Goal: Task Accomplishment & Management: Manage account settings

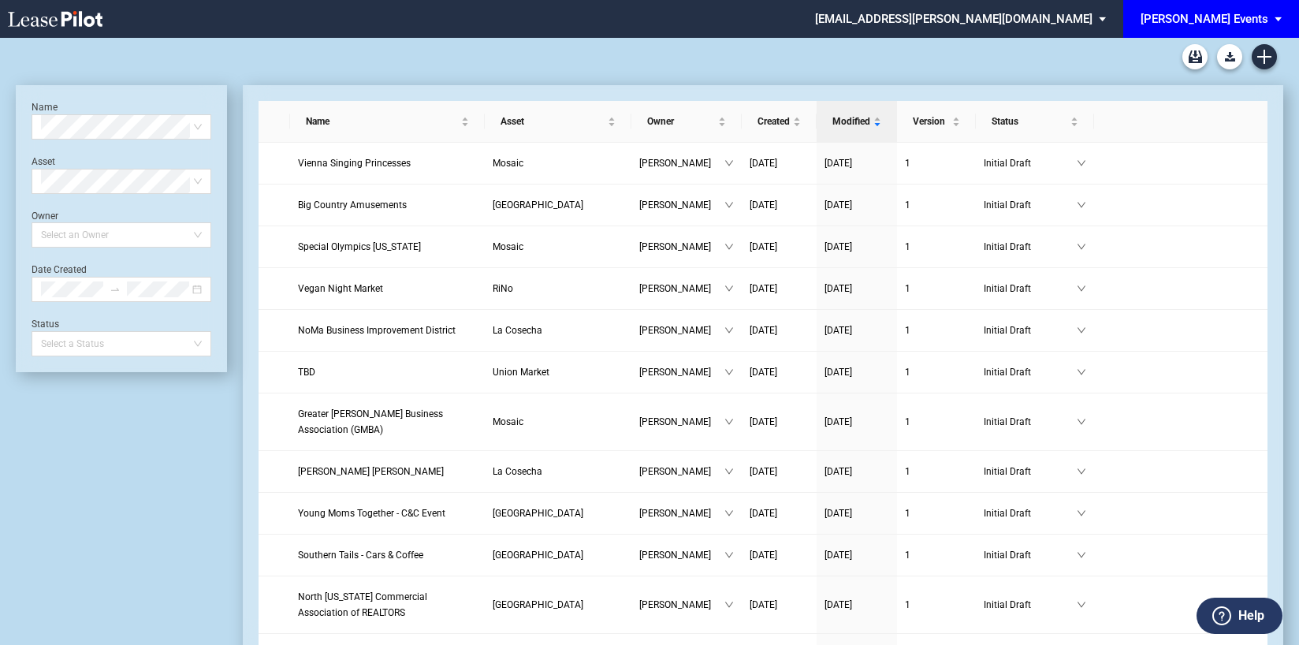
click at [1206, 13] on div "[PERSON_NAME] Events" at bounding box center [1205, 19] width 128 height 14
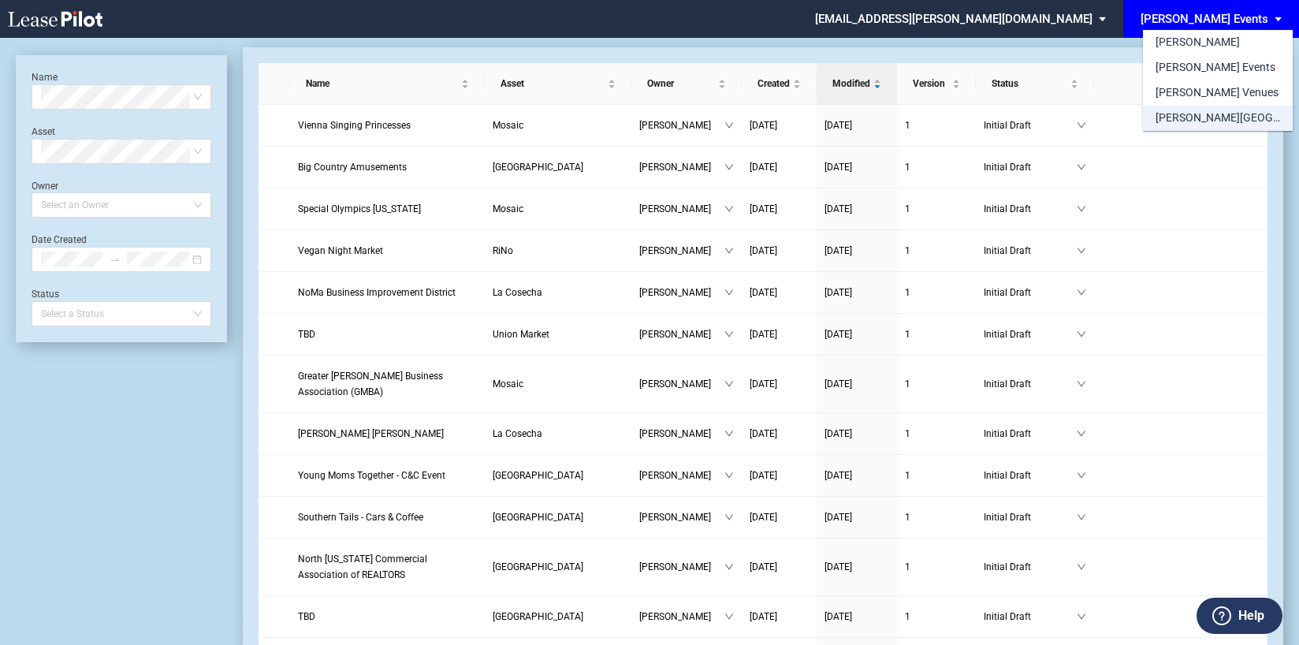
click at [1241, 120] on div "[PERSON_NAME][GEOGRAPHIC_DATA] Consents" at bounding box center [1218, 118] width 125 height 16
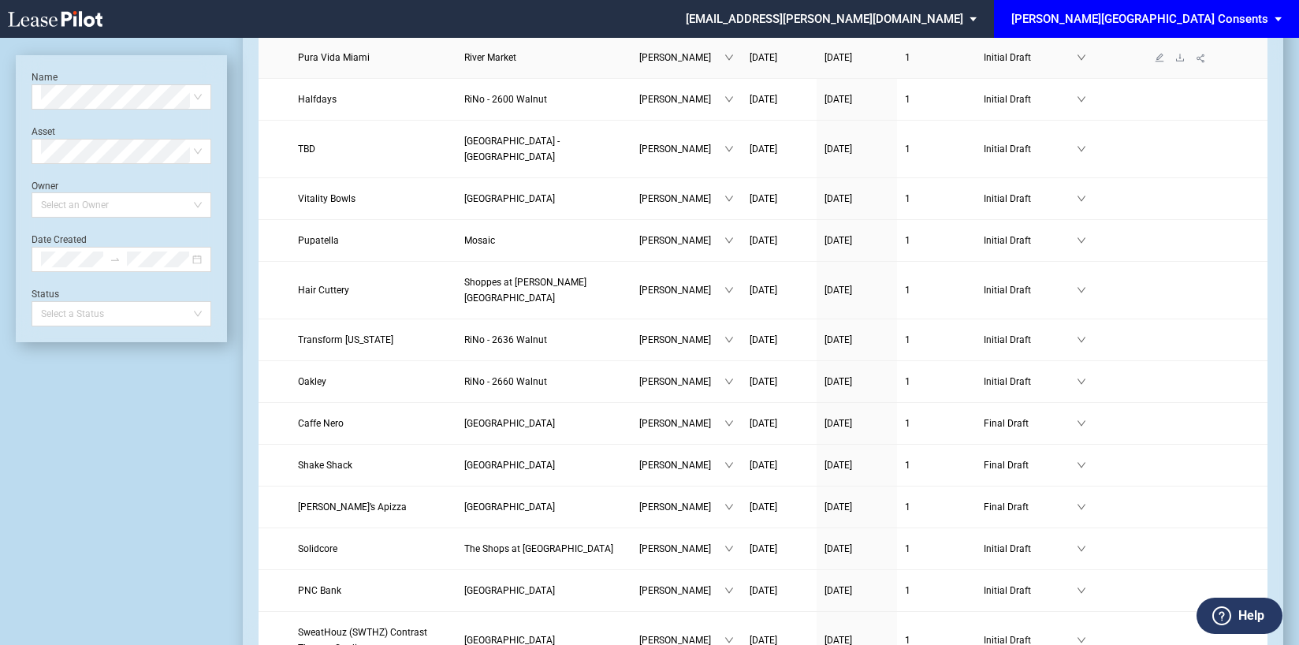
scroll to position [237, 0]
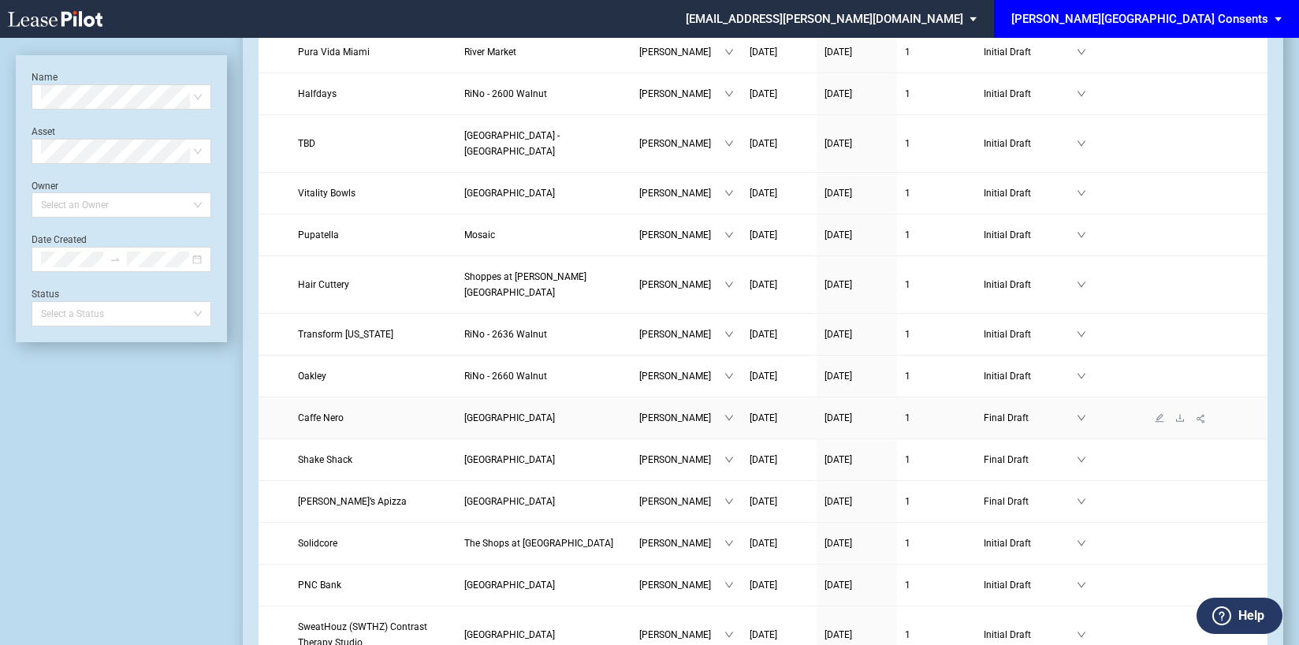
click at [315, 412] on span "Caffe Nero" at bounding box center [321, 417] width 46 height 11
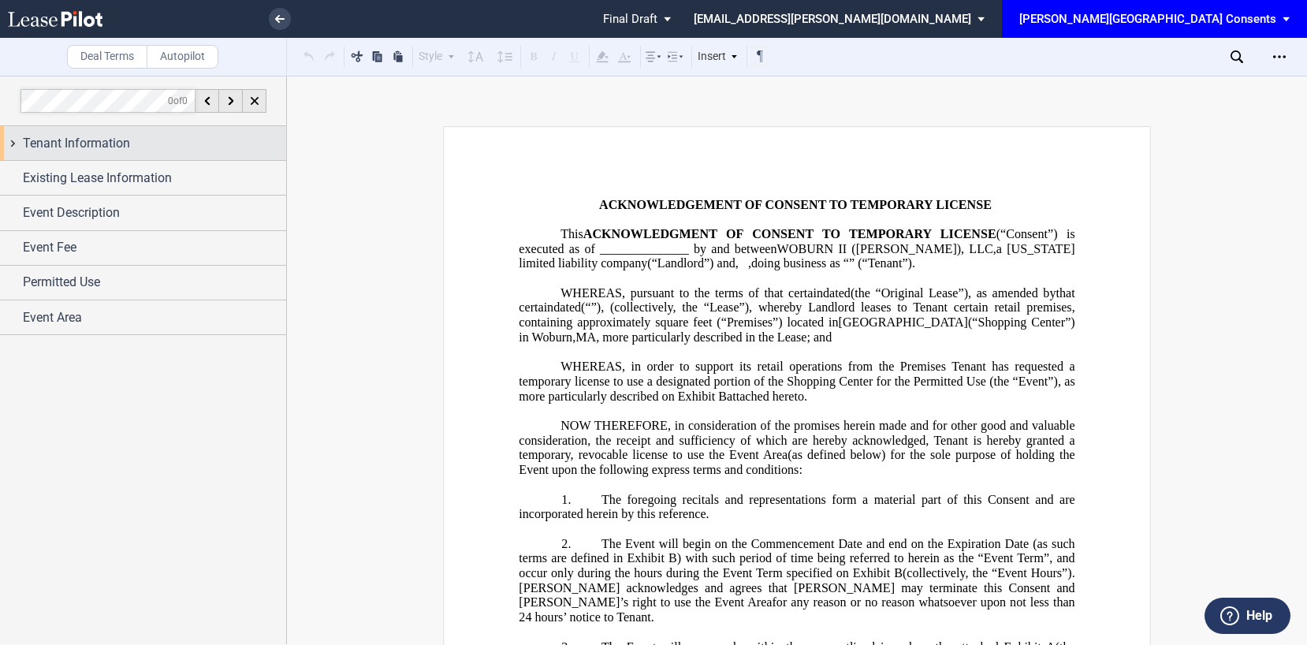
click at [80, 148] on span "Tenant Information" at bounding box center [76, 143] width 107 height 19
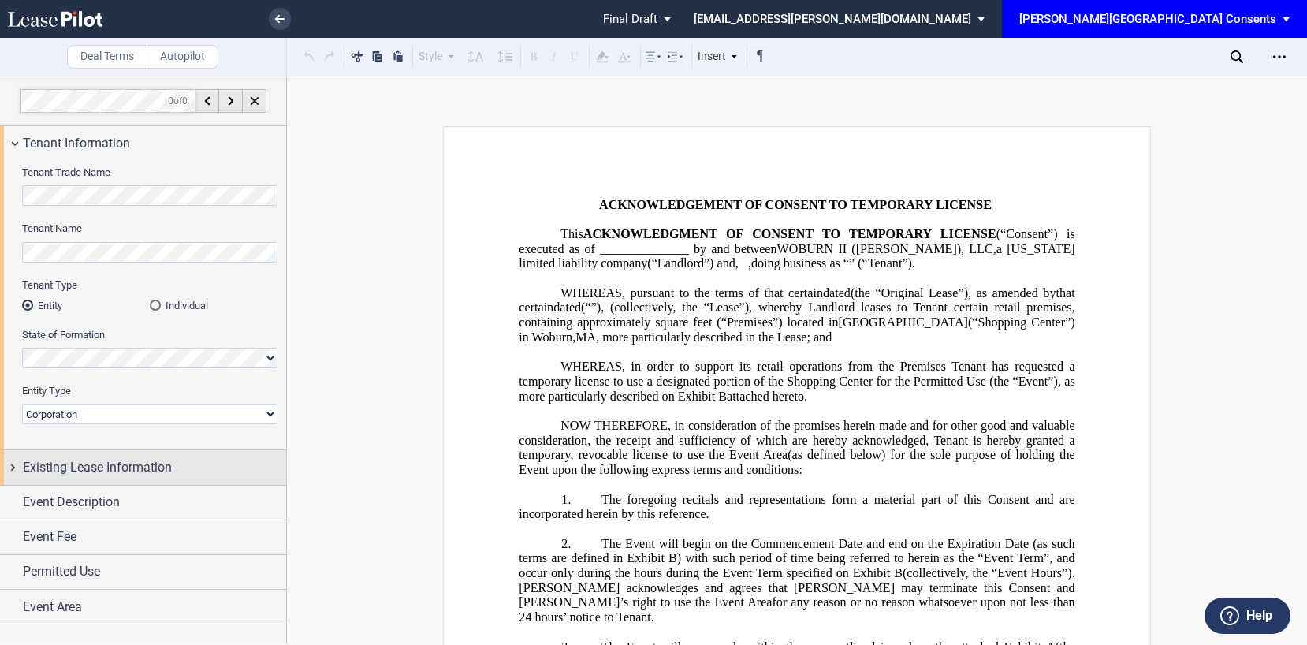
click at [155, 460] on span "Existing Lease Information" at bounding box center [97, 467] width 149 height 19
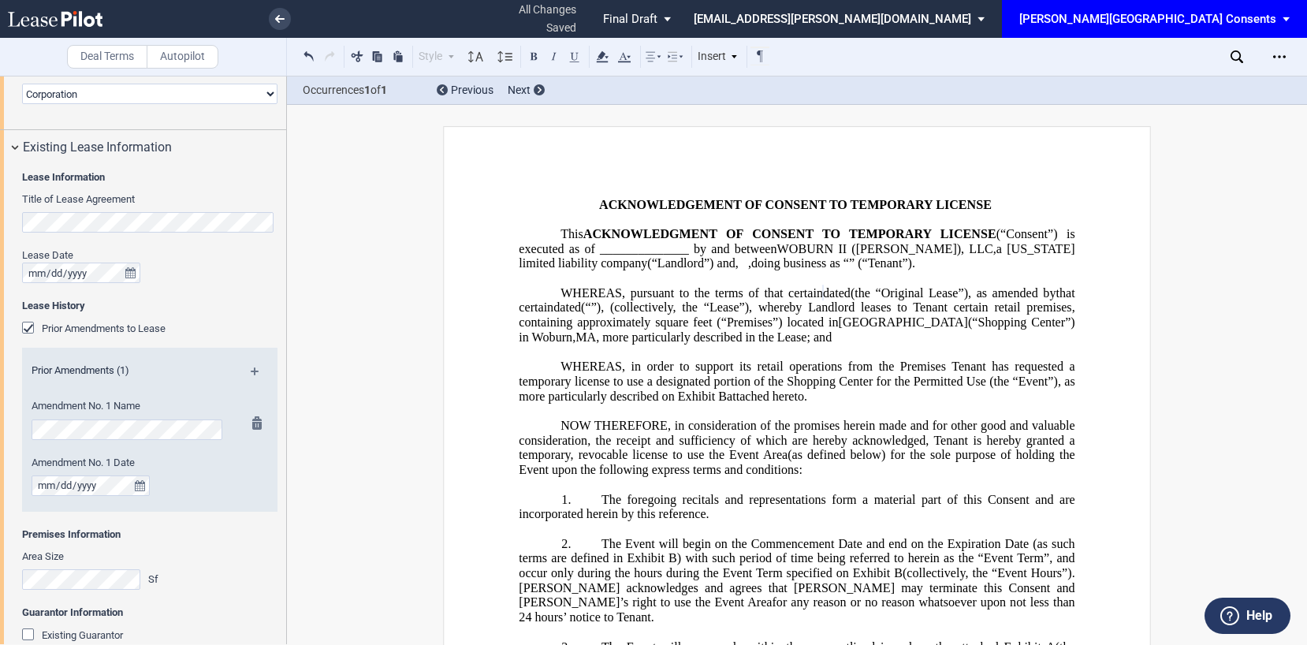
scroll to position [394, 0]
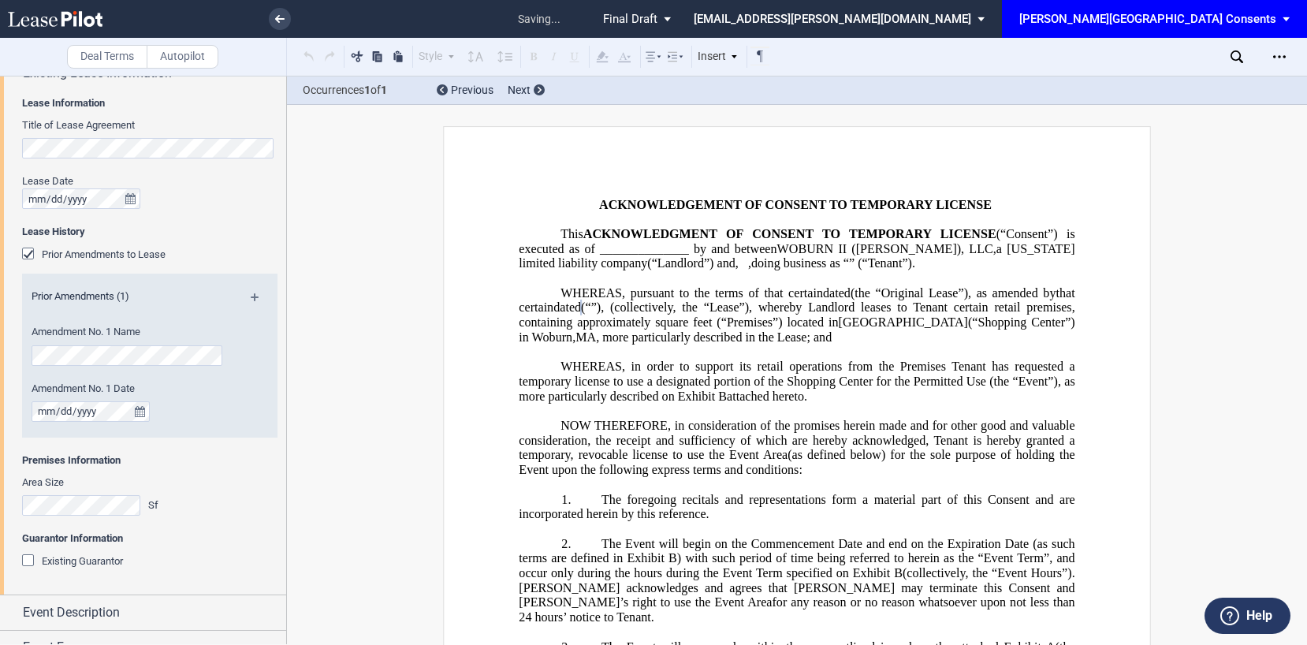
click at [254, 296] on md-icon at bounding box center [261, 302] width 21 height 19
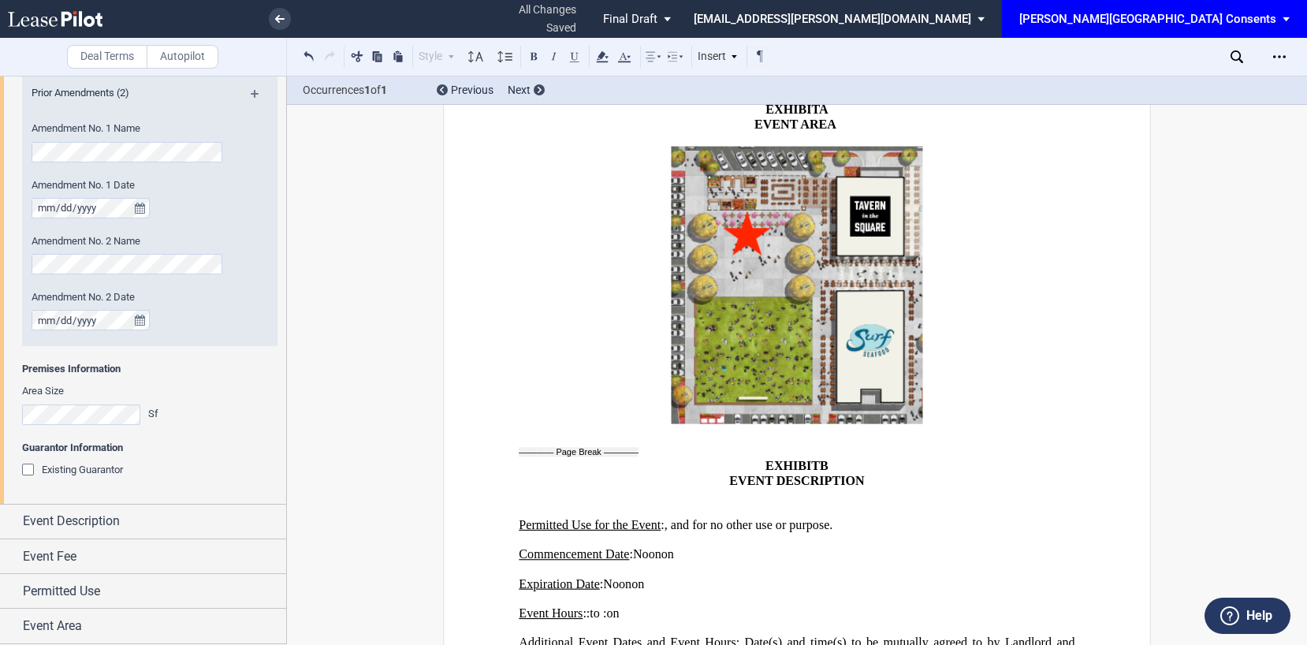
scroll to position [2326, 0]
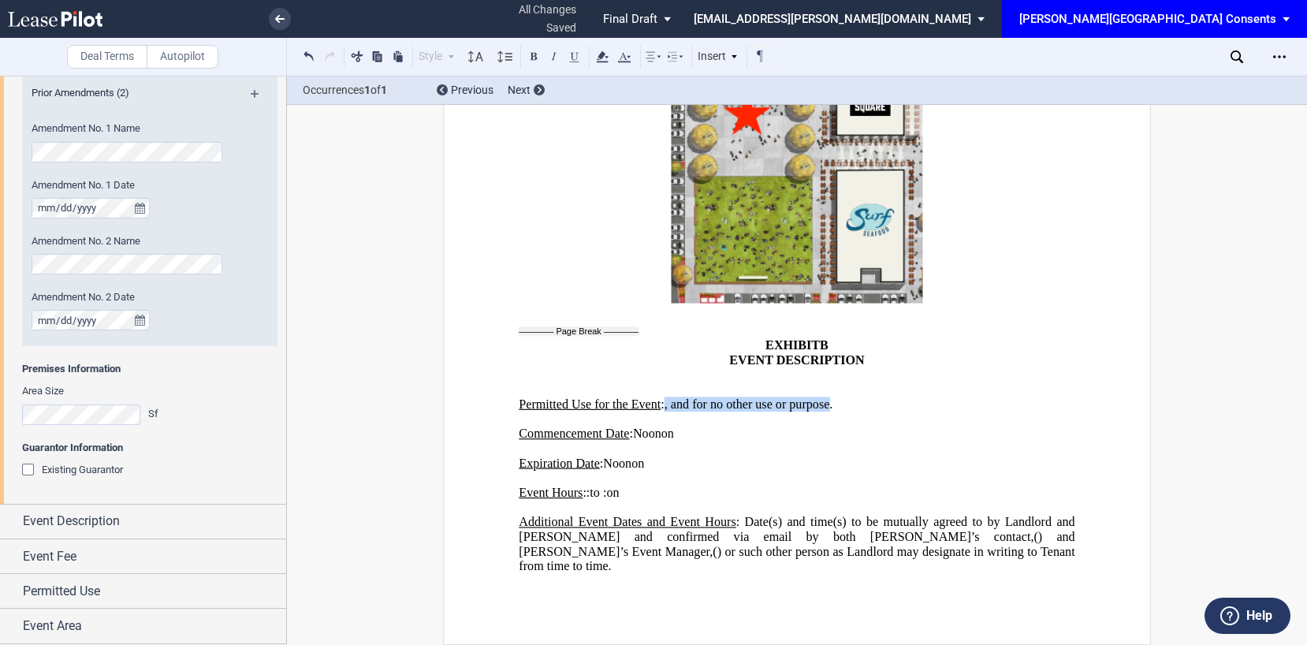
click at [833, 408] on span "Permitted Use for the Event : ﻿ ﻿ , and for no other use or purpose." at bounding box center [676, 404] width 314 height 14
click at [833, 409] on span ", and for no other use or purpose." at bounding box center [749, 404] width 169 height 14
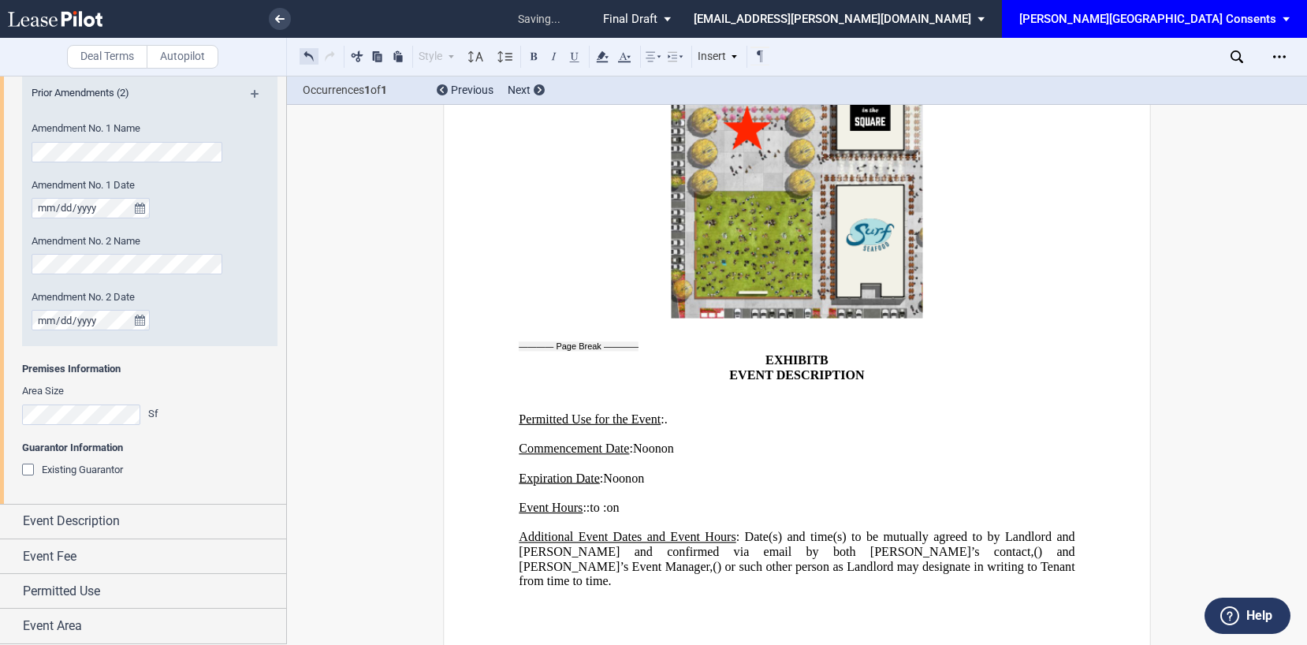
click at [311, 55] on button at bounding box center [309, 56] width 19 height 19
click at [970, 424] on p "Permitted Use for the Event : ﻿ ﻿ , and for no." at bounding box center [797, 419] width 556 height 15
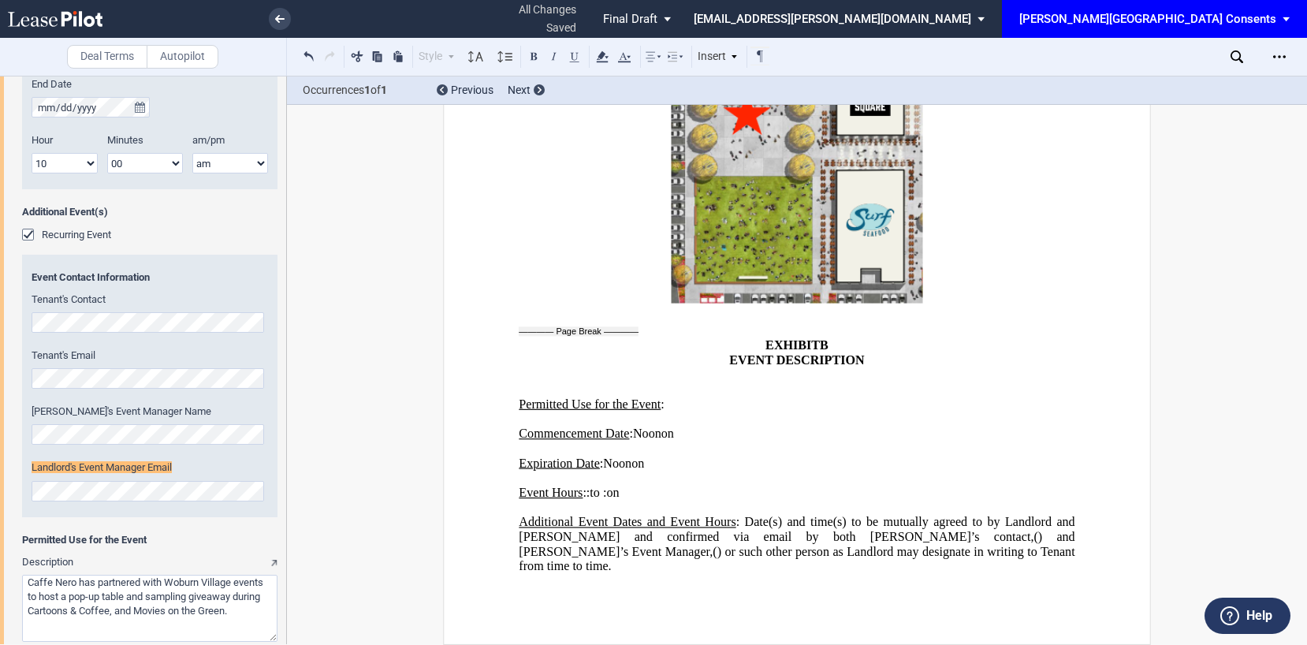
scroll to position [1655, 0]
click at [29, 434] on div "Event Contact Information Tenant's Contact Tenant's Email Landlor's Event Manag…" at bounding box center [149, 384] width 255 height 263
click at [2, 478] on div "Commencement Date Commencement Date Hour 1 2 3 4 5 6 7 8 9 10 11 12" at bounding box center [143, 100] width 286 height 1238
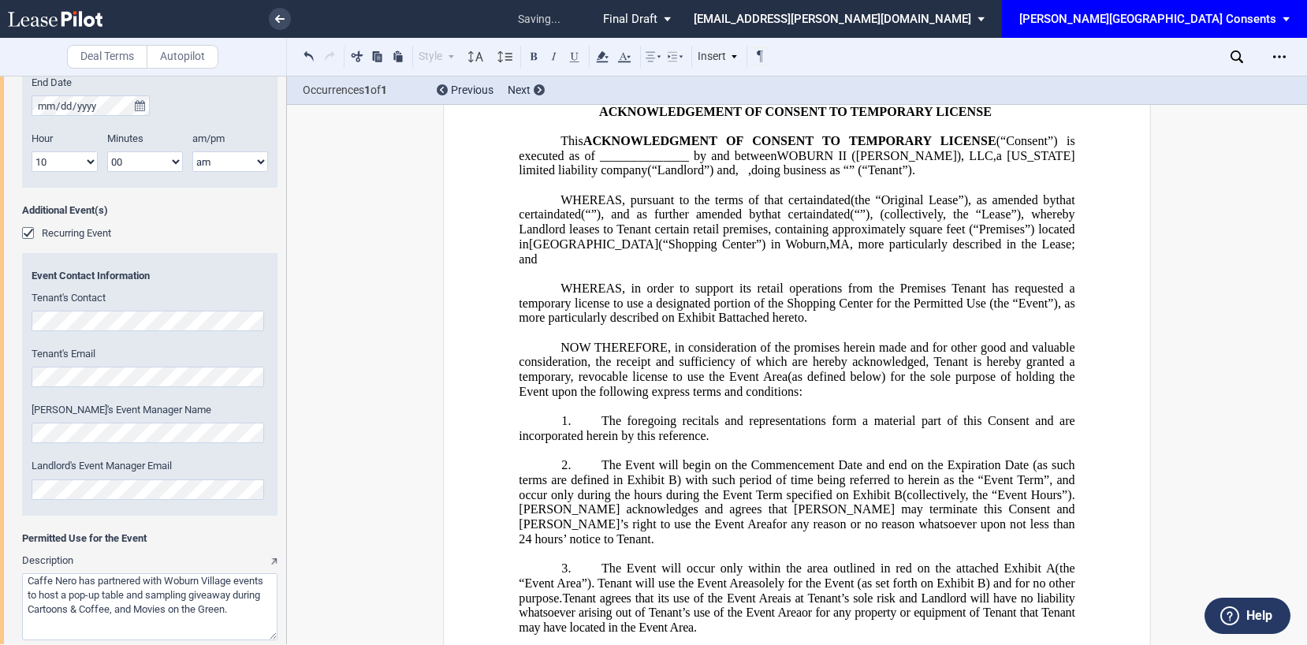
scroll to position [0, 0]
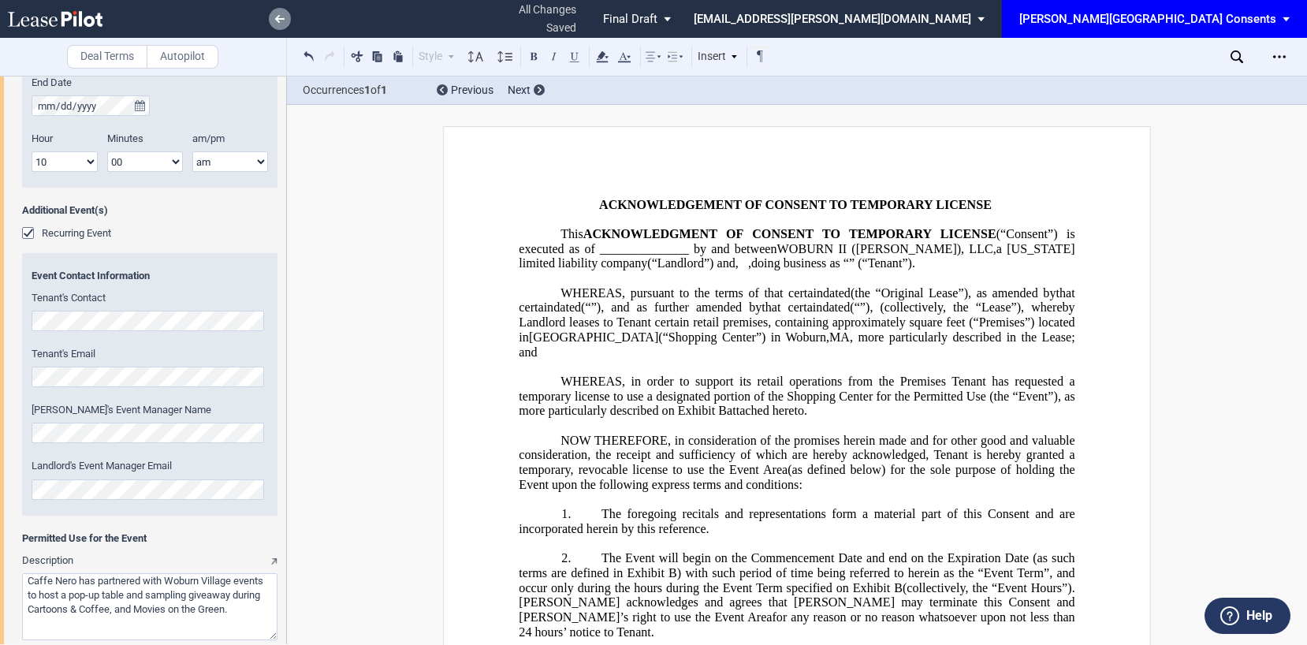
click at [274, 18] on link at bounding box center [280, 19] width 22 height 22
